Goal: Task Accomplishment & Management: Manage account settings

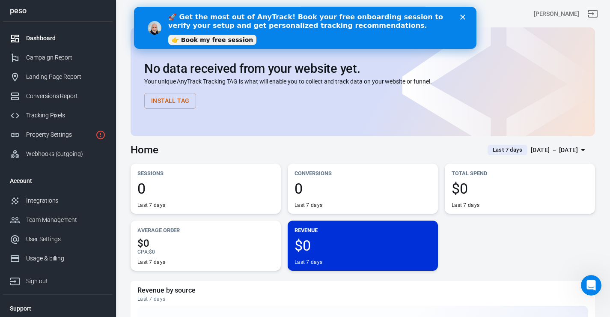
click at [465, 17] on icon "Close" at bounding box center [462, 17] width 5 height 5
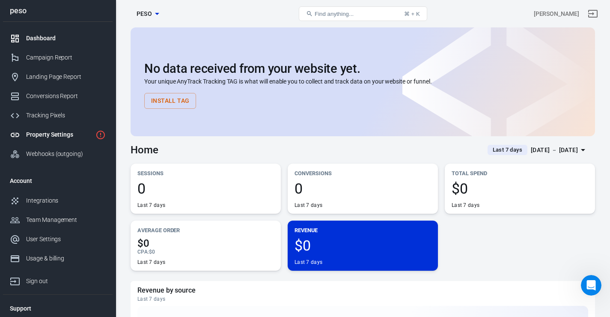
click at [57, 143] on link "Property Settings" at bounding box center [58, 134] width 110 height 19
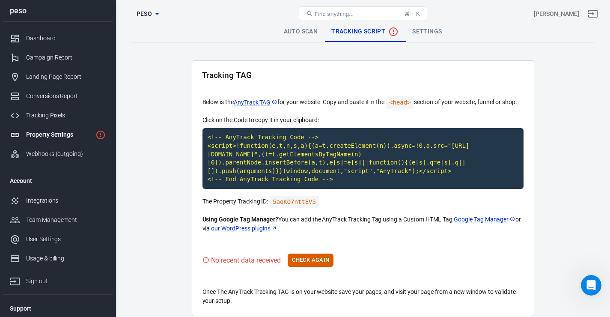
click at [313, 51] on main "Auto Scan Tracking Script Settings Tracking TAG Below is the AnyTrack TAG for y…" at bounding box center [363, 168] width 465 height 295
click at [309, 39] on link "Auto Scan" at bounding box center [301, 31] width 48 height 21
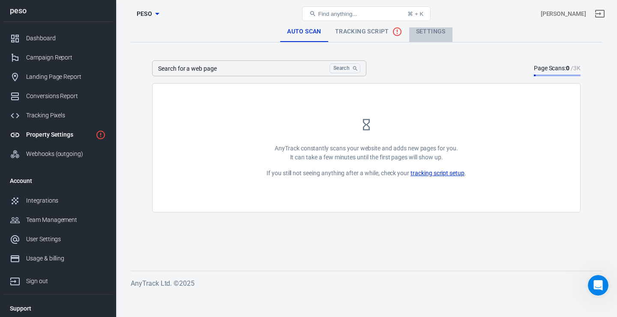
click at [431, 33] on link "Settings" at bounding box center [430, 31] width 43 height 21
